Goal: Entertainment & Leisure: Consume media (video, audio)

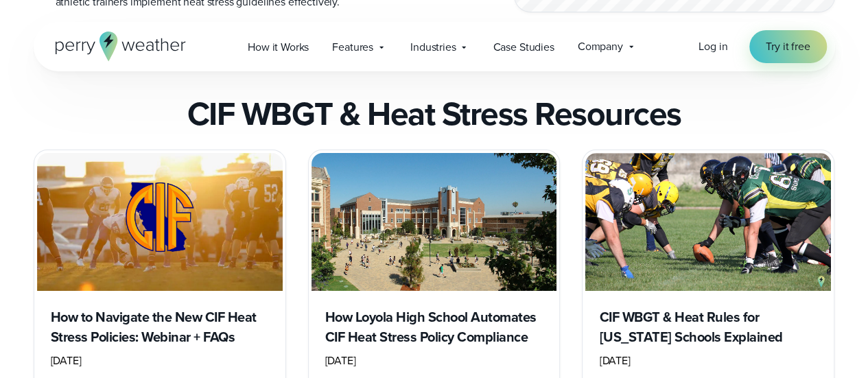
scroll to position [2547, 0]
click at [447, 196] on img "slideshow" at bounding box center [435, 222] width 246 height 138
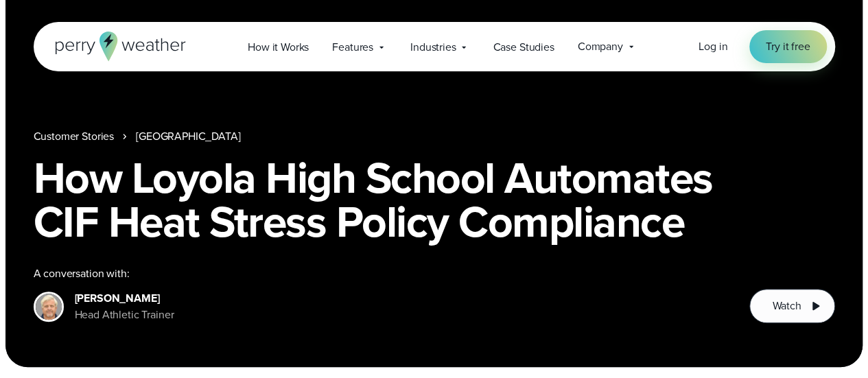
scroll to position [108, 0]
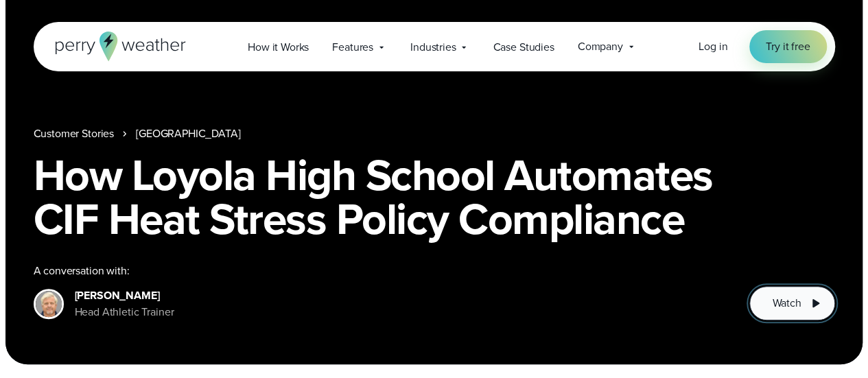
click at [802, 300] on button "Watch" at bounding box center [792, 303] width 85 height 34
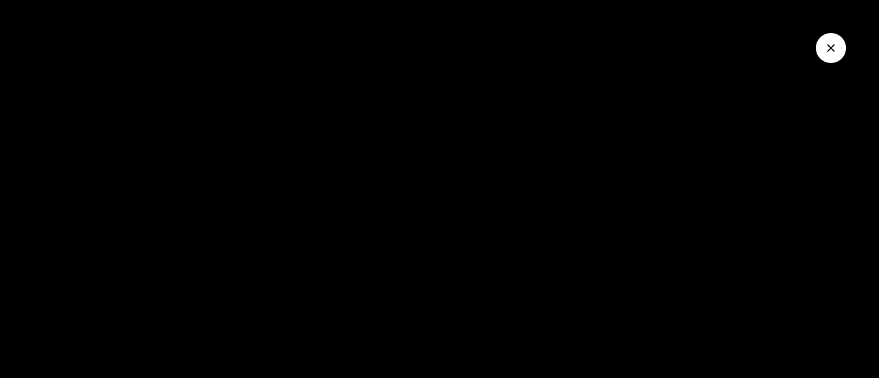
click at [832, 45] on icon "Close Video" at bounding box center [831, 48] width 8 height 8
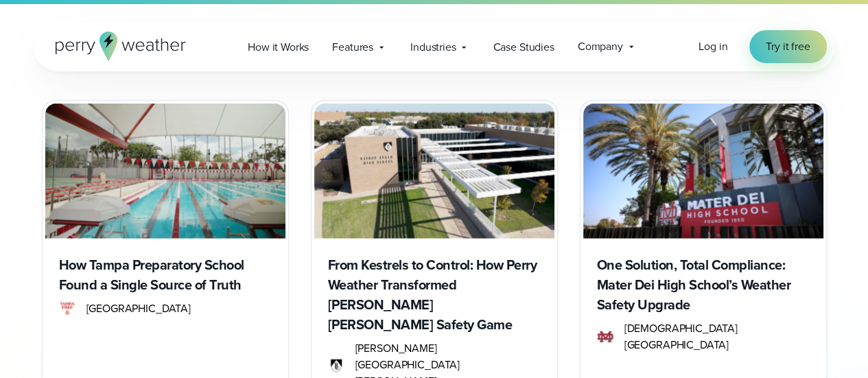
scroll to position [1572, 0]
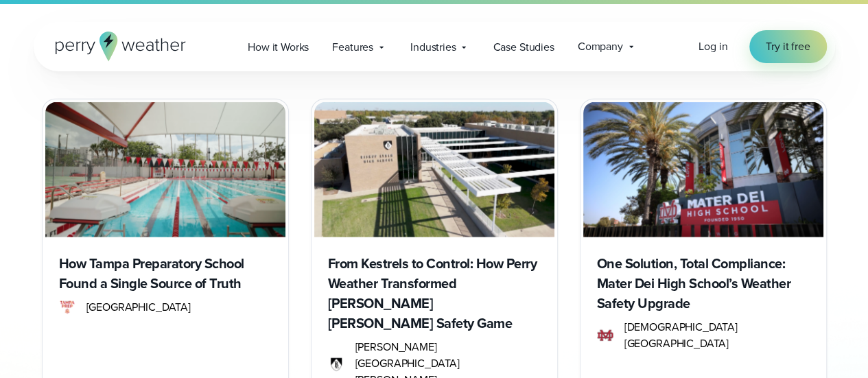
click at [688, 143] on img at bounding box center [704, 169] width 240 height 135
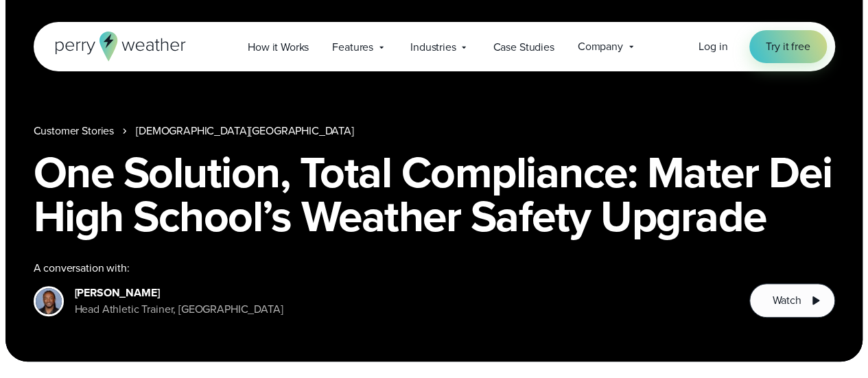
scroll to position [111, 0]
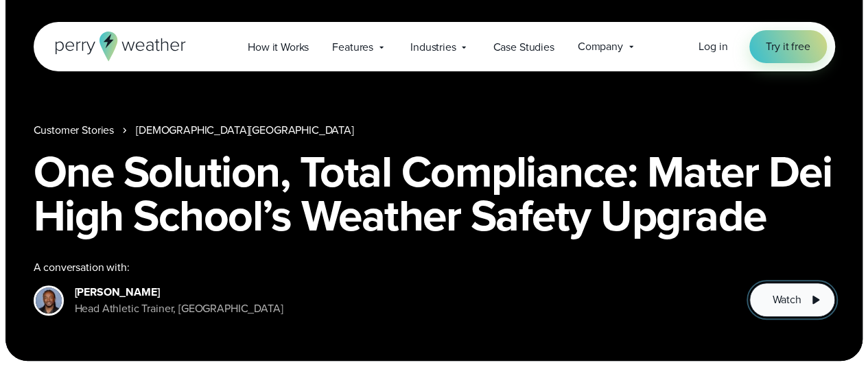
click at [786, 300] on span "Watch" at bounding box center [786, 300] width 29 height 16
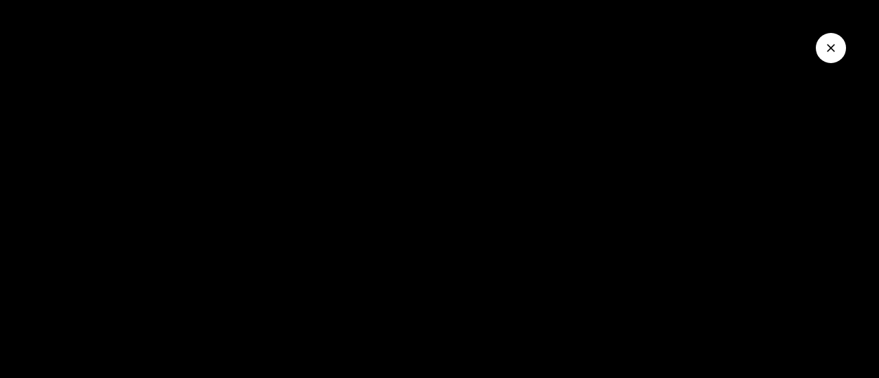
click at [828, 49] on icon "Close Video" at bounding box center [831, 48] width 14 height 14
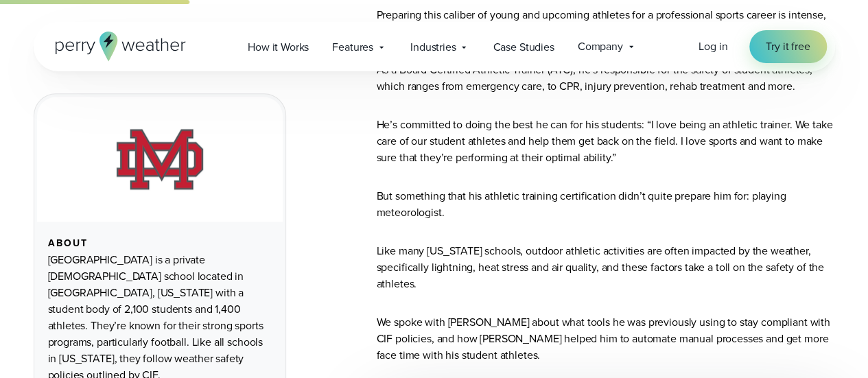
scroll to position [833, 0]
